Goal: Navigation & Orientation: Find specific page/section

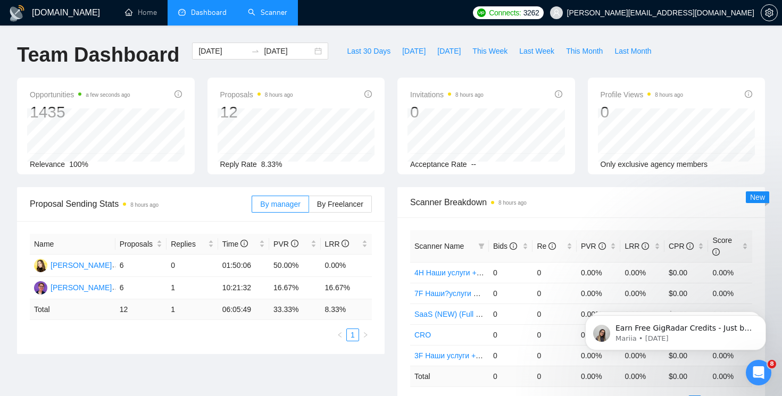
click at [284, 17] on link "Scanner" at bounding box center [267, 12] width 39 height 9
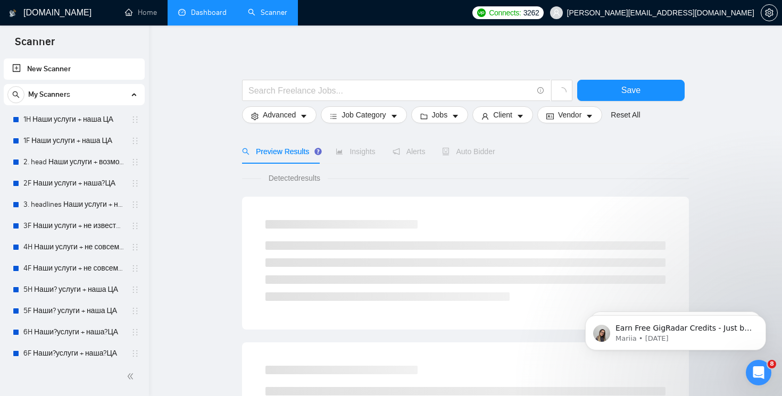
click at [227, 10] on link "Dashboard" at bounding box center [202, 12] width 48 height 9
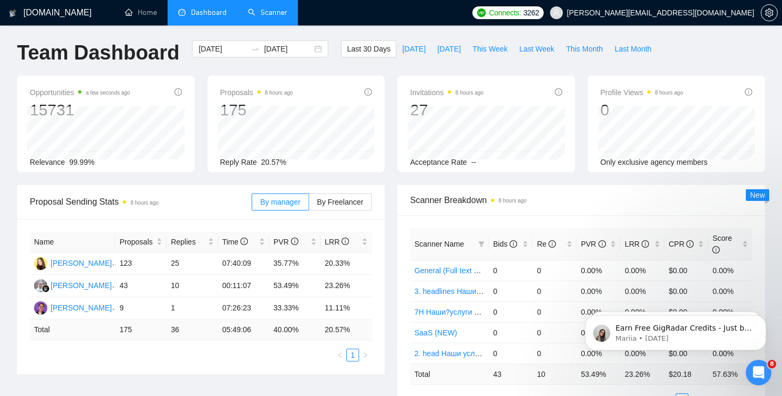
scroll to position [9, 0]
